Goal: Information Seeking & Learning: Learn about a topic

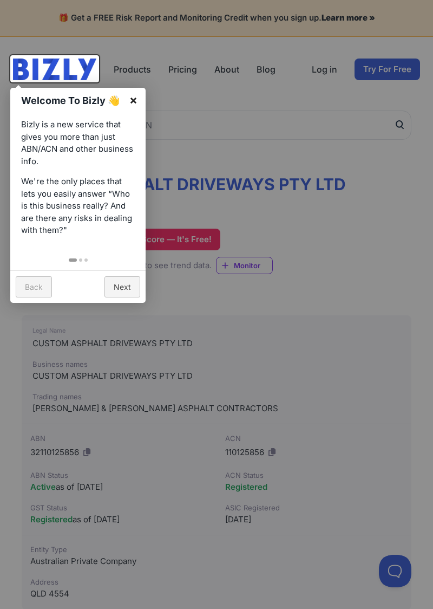
click at [140, 92] on link "×" at bounding box center [133, 100] width 24 height 24
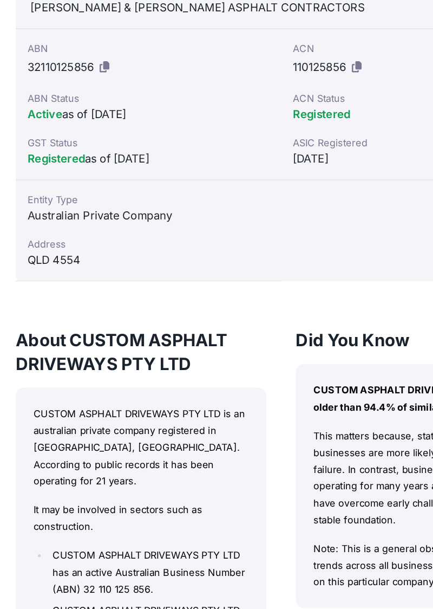
scroll to position [357, 0]
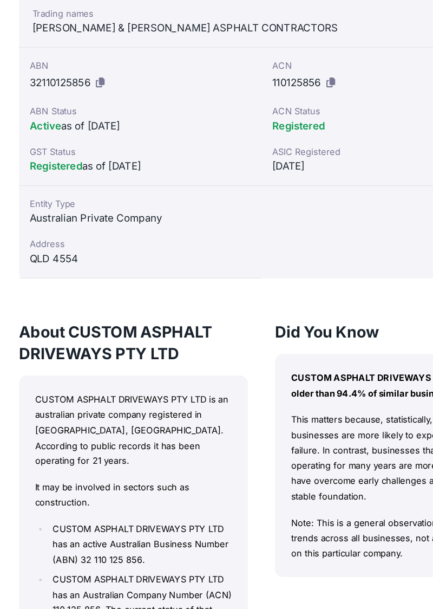
click at [144, 292] on h3 "About CUSTOM ASPHALT DRIVEWAYS PTY LTD" at bounding box center [114, 304] width 184 height 35
click at [154, 305] on h3 "About CUSTOM ASPHALT DRIVEWAYS PTY LTD" at bounding box center [114, 304] width 184 height 35
click at [156, 299] on h3 "About CUSTOM ASPHALT DRIVEWAYS PTY LTD" at bounding box center [114, 304] width 184 height 35
click at [154, 291] on h3 "About CUSTOM ASPHALT DRIVEWAYS PTY LTD" at bounding box center [114, 304] width 184 height 35
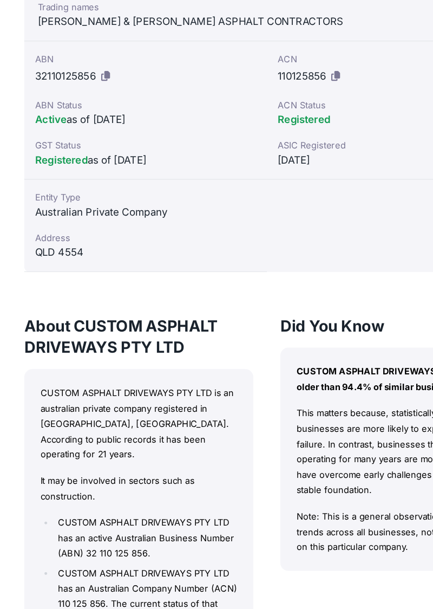
click at [264, 555] on div "Did You Know CUSTOM ASPHALT DRIVEWAYS PTY LTD is older than 94.4% of similar bu…" at bounding box center [319, 435] width 184 height 296
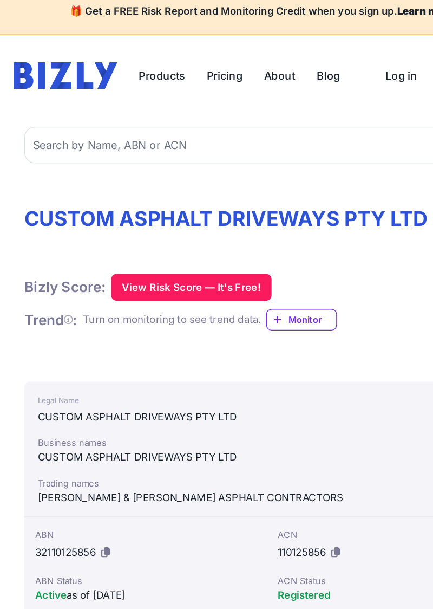
scroll to position [0, 0]
